Goal: Find specific page/section: Find specific page/section

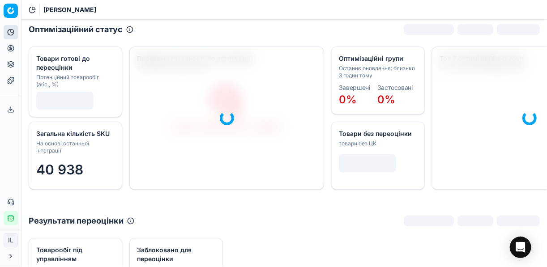
click at [11, 48] on icon at bounding box center [11, 49] width 0 height 4
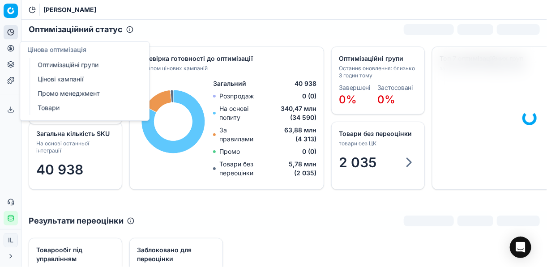
click at [62, 63] on link "Оптимізаційні групи" at bounding box center [86, 65] width 104 height 13
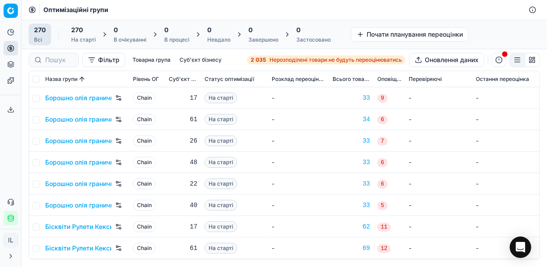
click at [276, 59] on span "Нерозподілені товари не будуть переоцінюватись" at bounding box center [335, 59] width 132 height 7
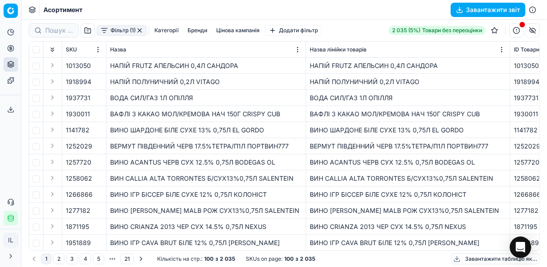
click at [137, 30] on button "button" at bounding box center [139, 30] width 7 height 7
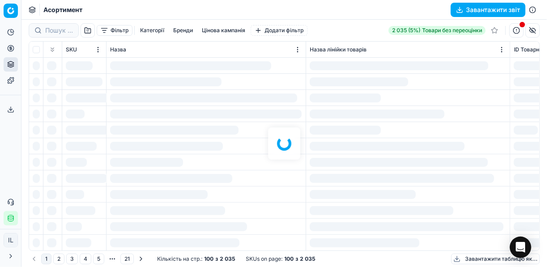
click at [179, 31] on div at bounding box center [283, 143] width 525 height 247
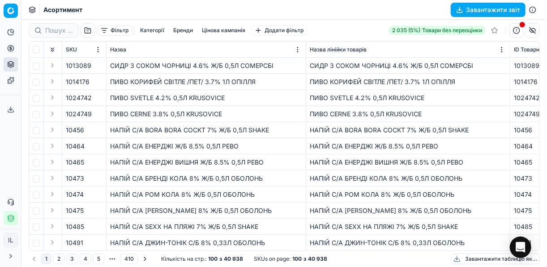
click at [188, 29] on button "Бренди" at bounding box center [183, 30] width 27 height 11
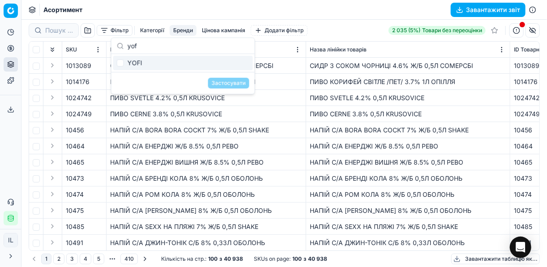
type input "yof"
click at [120, 61] on input "Suggestions" at bounding box center [120, 63] width 7 height 7
checkbox input "true"
click at [221, 83] on button "Застосувати" at bounding box center [228, 83] width 41 height 11
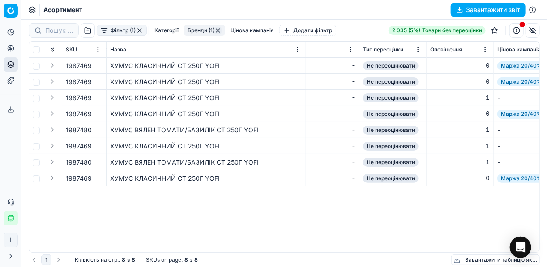
scroll to position [0, 1444]
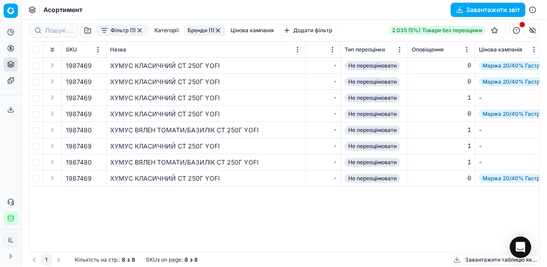
click at [98, 67] on button "button" at bounding box center [98, 65] width 9 height 9
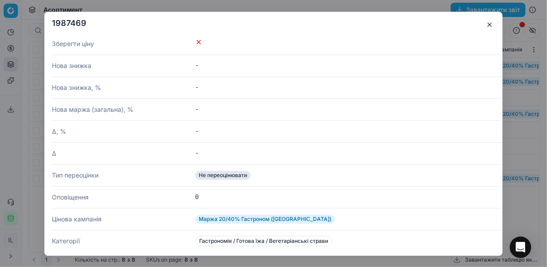
scroll to position [322, 0]
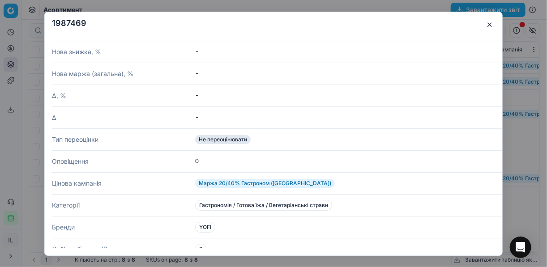
drag, startPoint x: 490, startPoint y: 21, endPoint x: 485, endPoint y: 27, distance: 7.3
click at [409, 22] on button "button" at bounding box center [489, 24] width 11 height 11
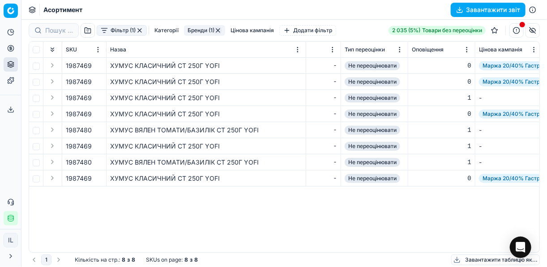
click at [88, 130] on span "1987480" at bounding box center [79, 130] width 26 height 9
click at [98, 132] on button "button" at bounding box center [98, 130] width 9 height 9
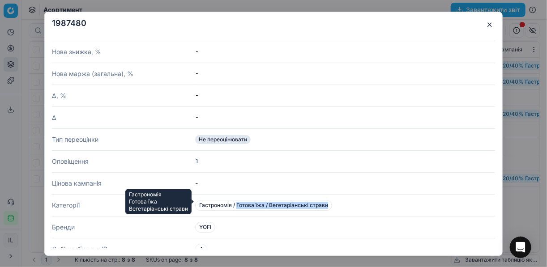
drag, startPoint x: 328, startPoint y: 200, endPoint x: 236, endPoint y: 200, distance: 92.2
click at [236, 200] on span "Гастрономія / Готова їжа / Вегетаріанські страви" at bounding box center [263, 205] width 137 height 11
copy span "Готова їжа / Вегетаріанські страви"
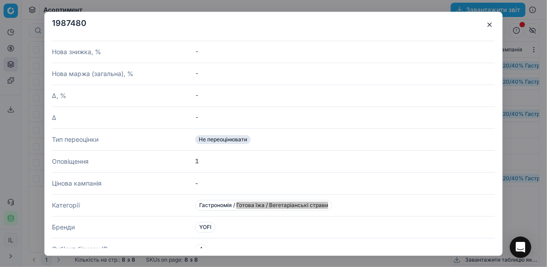
click at [409, 26] on button "button" at bounding box center [489, 24] width 11 height 11
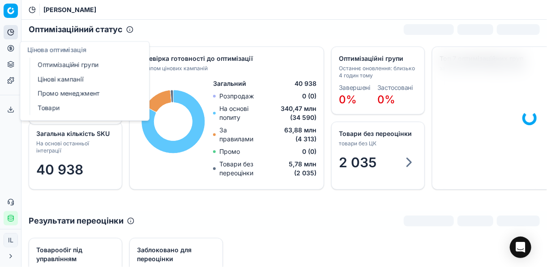
click at [47, 66] on link "Оптимізаційні групи" at bounding box center [86, 65] width 104 height 13
